Goal: Task Accomplishment & Management: Use online tool/utility

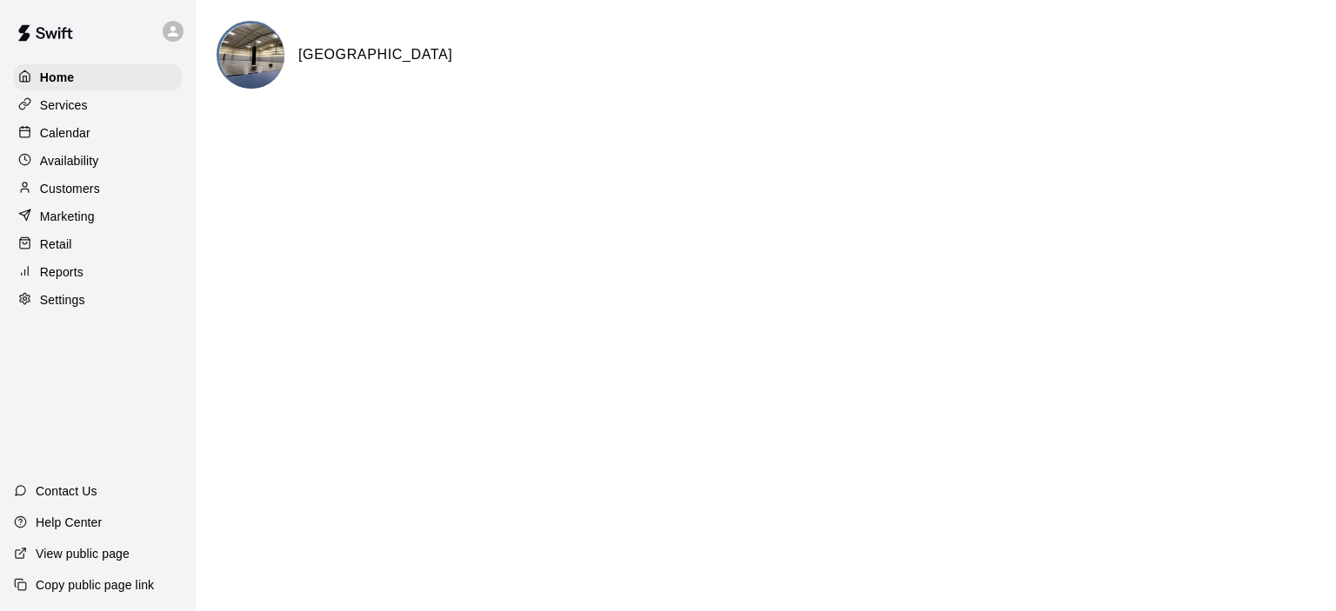
click at [111, 130] on div "Calendar" at bounding box center [98, 133] width 168 height 26
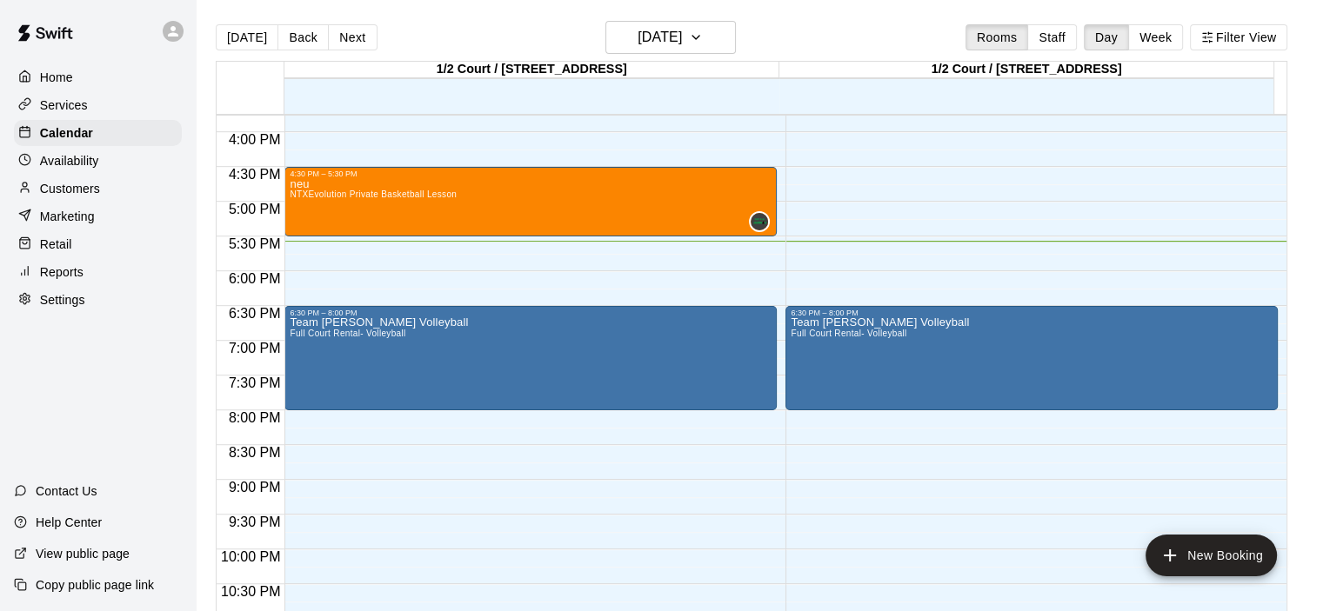
scroll to position [1066, 0]
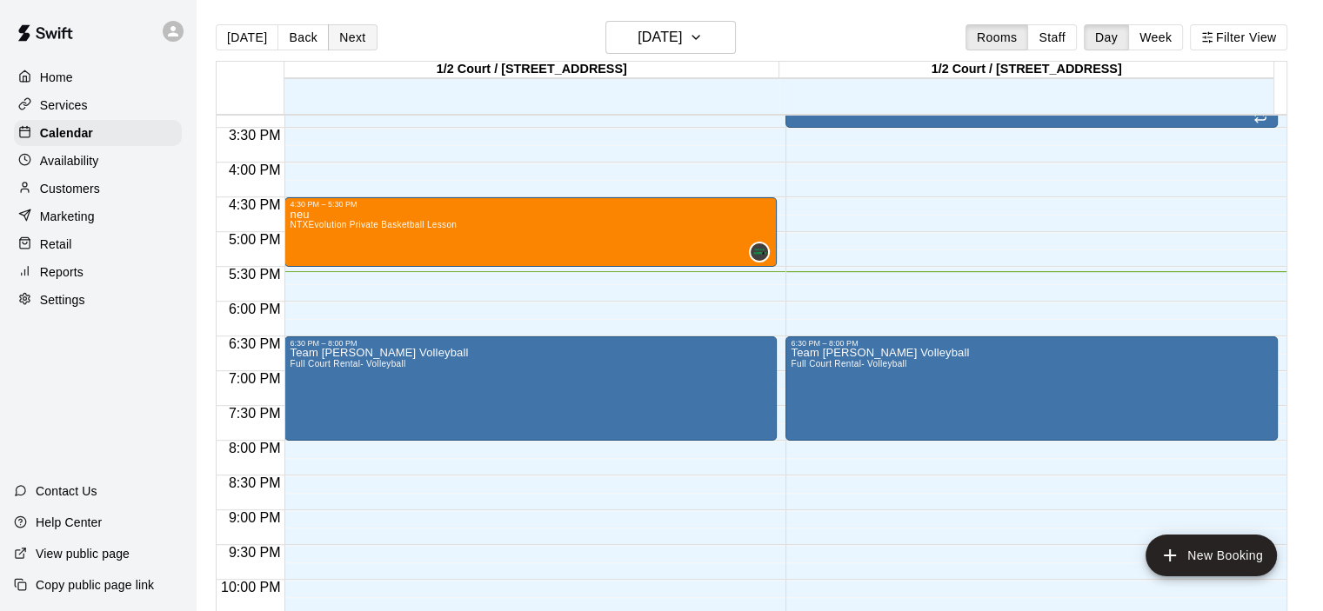
click at [342, 43] on button "Next" at bounding box center [352, 37] width 49 height 26
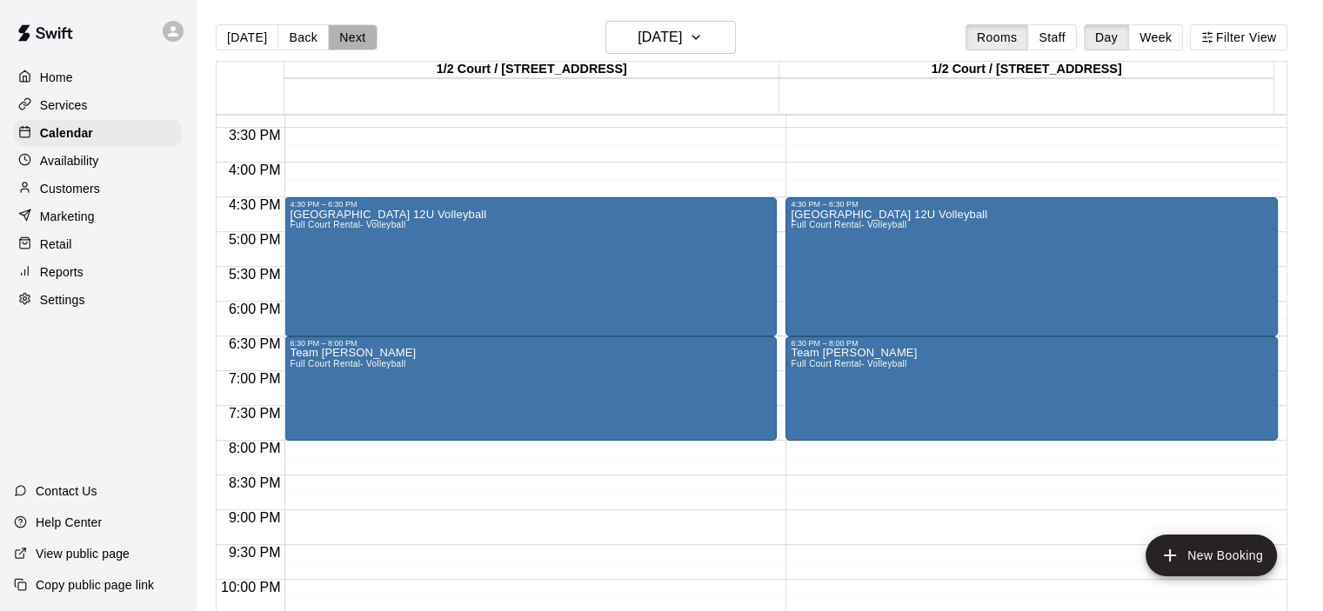
click at [343, 45] on button "Next" at bounding box center [352, 37] width 49 height 26
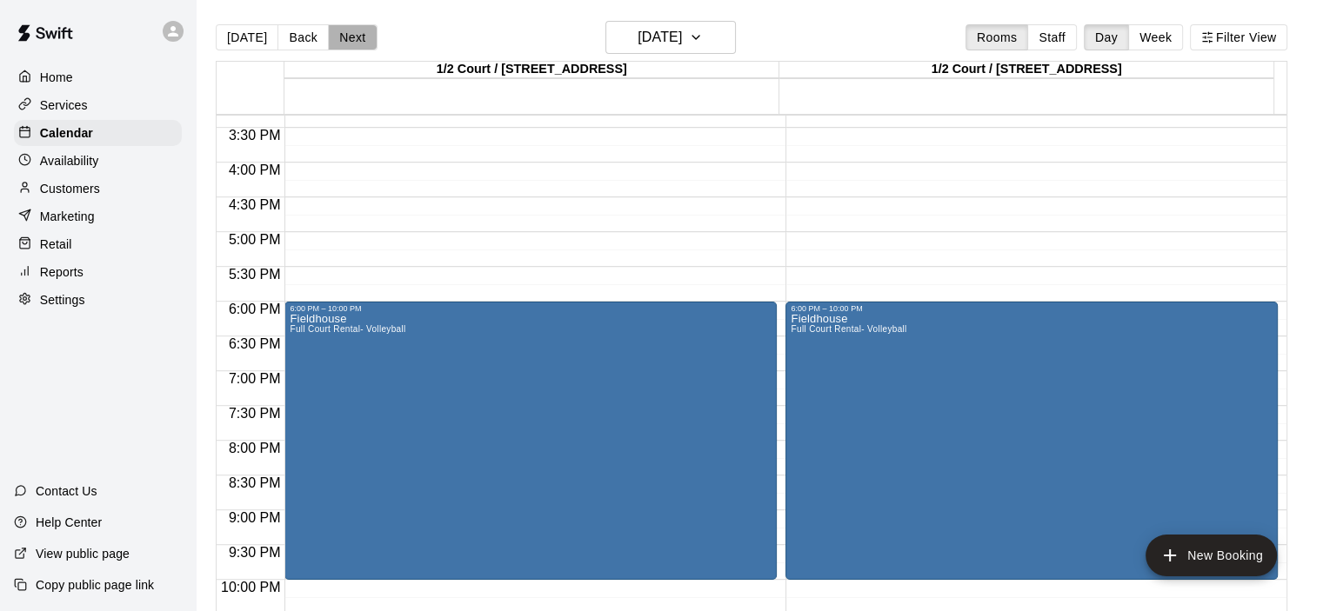
click at [343, 45] on button "Next" at bounding box center [352, 37] width 49 height 26
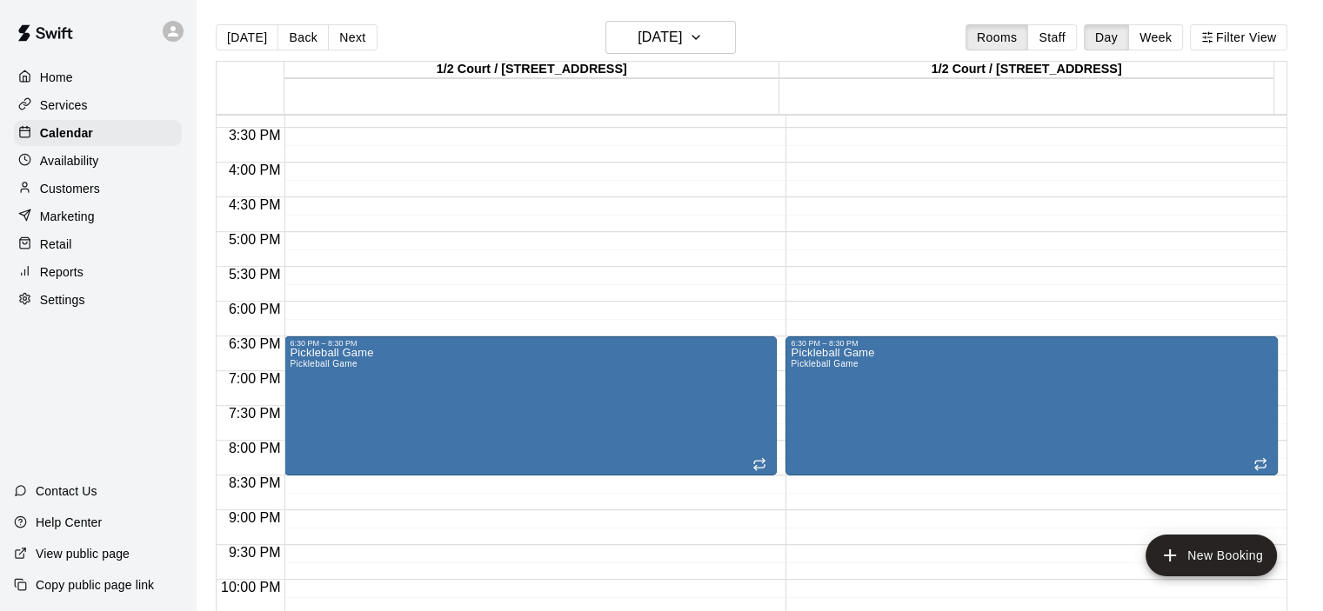
click at [343, 45] on button "Next" at bounding box center [352, 37] width 49 height 26
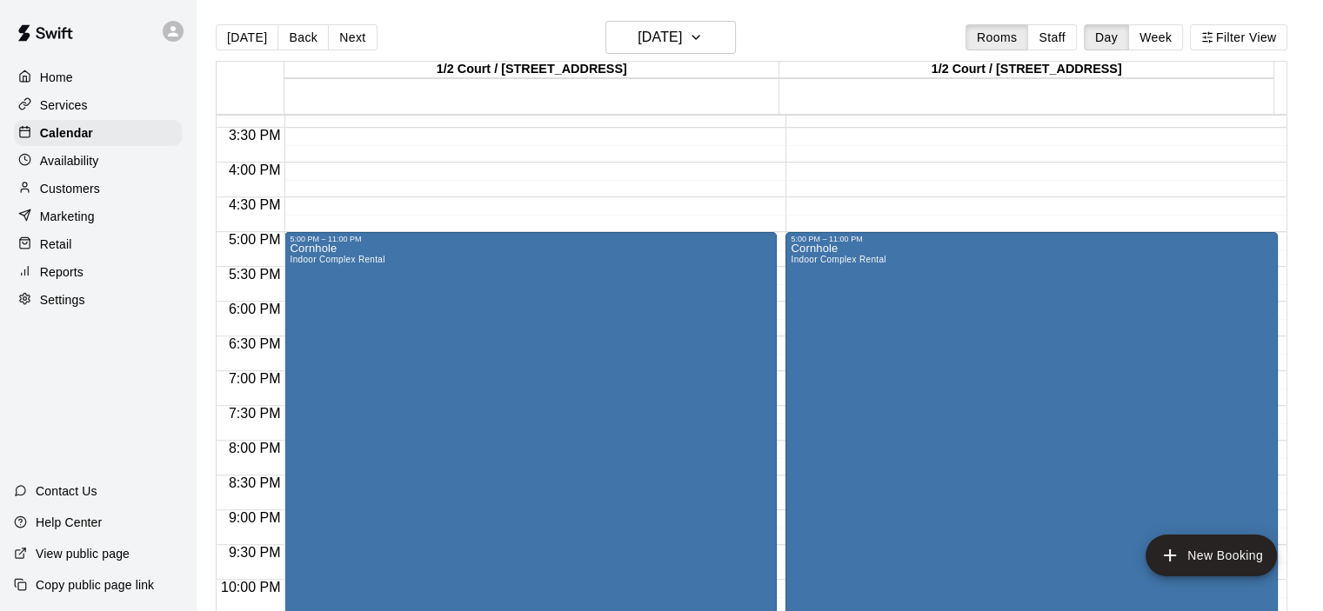
click at [343, 45] on button "Next" at bounding box center [352, 37] width 49 height 26
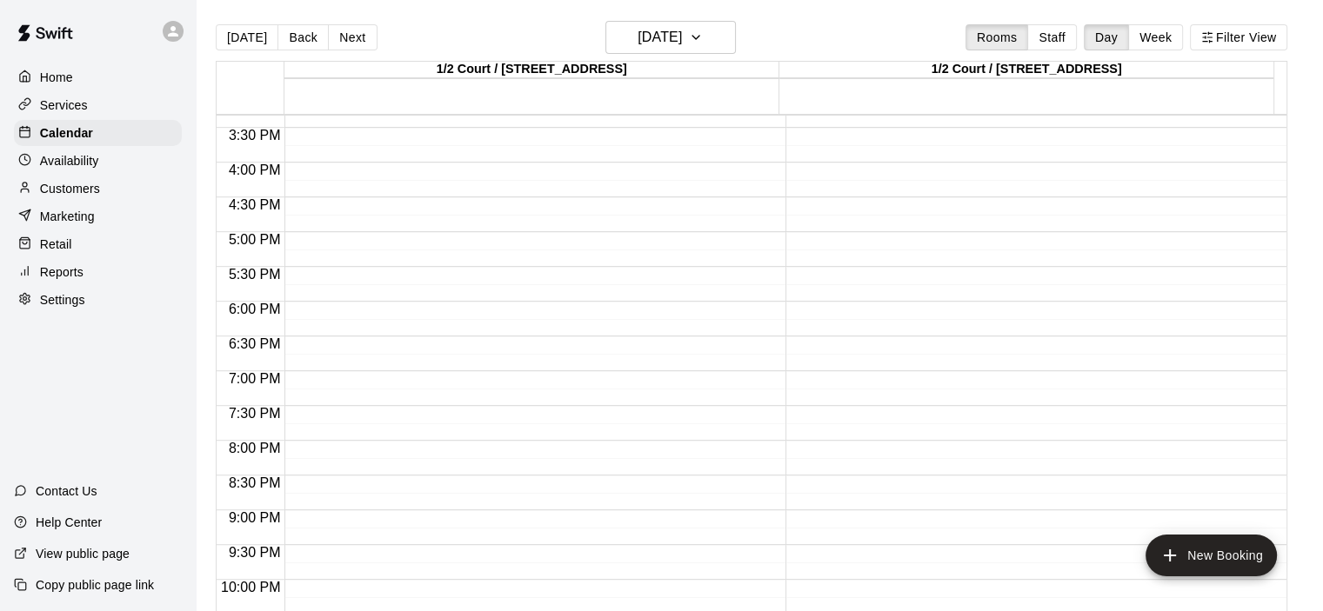
click at [343, 45] on button "Next" at bounding box center [352, 37] width 49 height 26
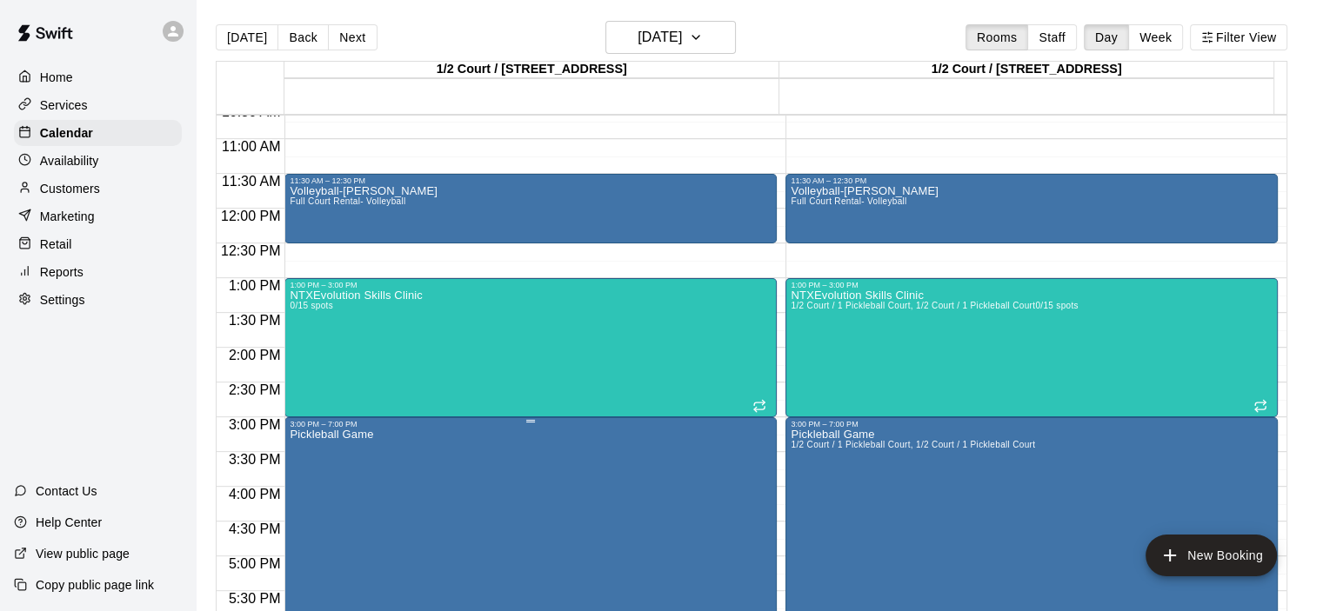
scroll to position [805, 0]
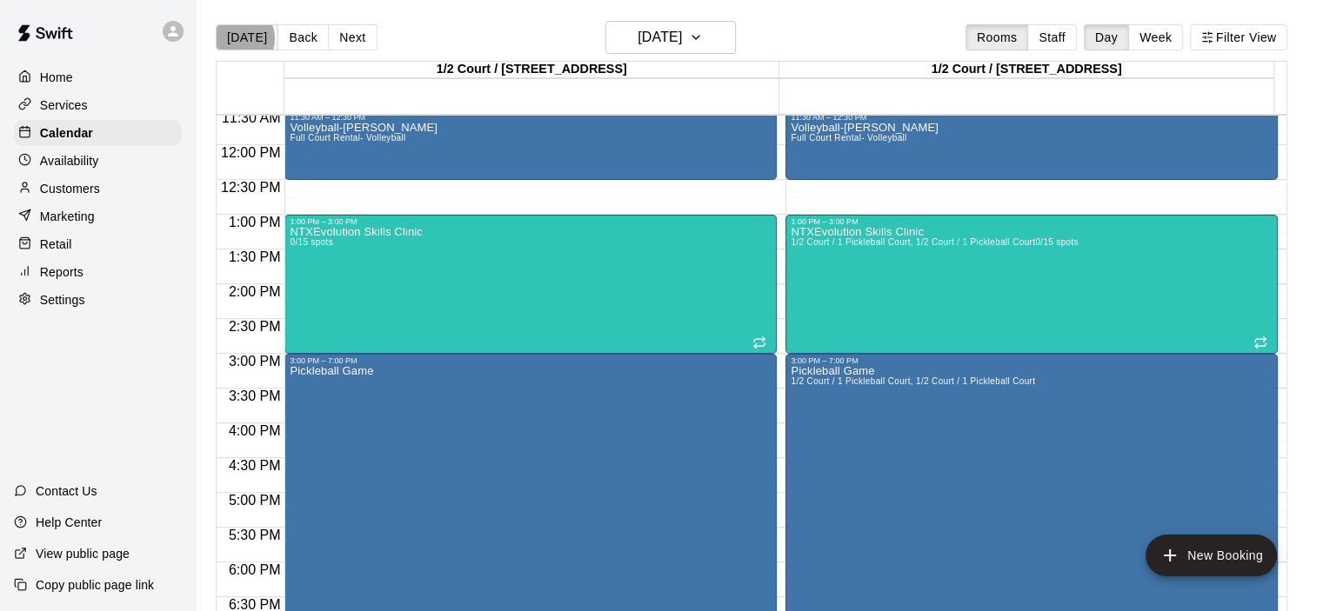
click at [239, 37] on button "[DATE]" at bounding box center [247, 37] width 63 height 26
